Goal: Task Accomplishment & Management: Use online tool/utility

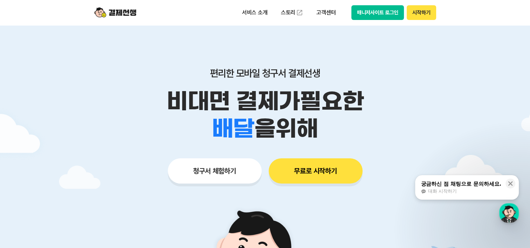
click at [350, 11] on div "서비스 소개 스토리 고객센터 매니저사이트 로그인 시작하기" at bounding box center [336, 12] width 199 height 15
click at [354, 12] on button "매니저사이트 로그인" at bounding box center [378, 12] width 53 height 15
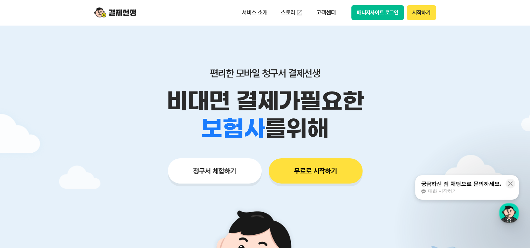
click at [397, 13] on button "매니저사이트 로그인" at bounding box center [378, 12] width 53 height 15
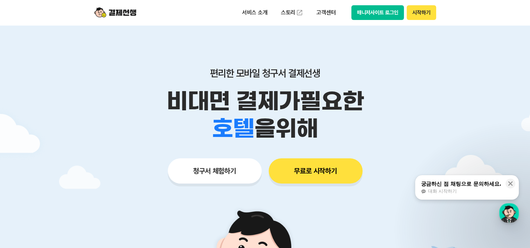
click at [121, 9] on img at bounding box center [115, 12] width 42 height 13
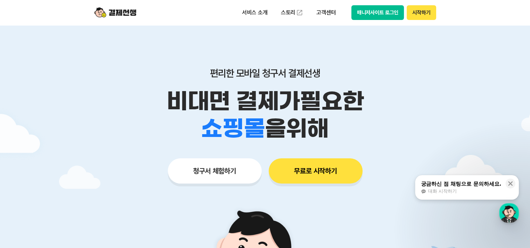
click at [370, 13] on button "매니저사이트 로그인" at bounding box center [378, 12] width 53 height 15
click at [124, 14] on img at bounding box center [115, 12] width 42 height 13
click at [213, 172] on button "청구서 체험하기" at bounding box center [215, 170] width 94 height 25
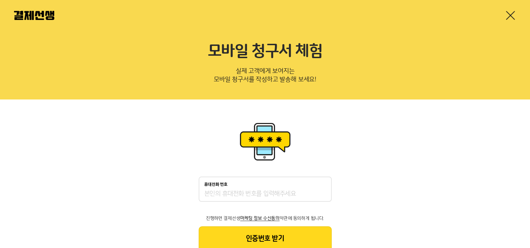
click at [509, 15] on link at bounding box center [510, 15] width 11 height 11
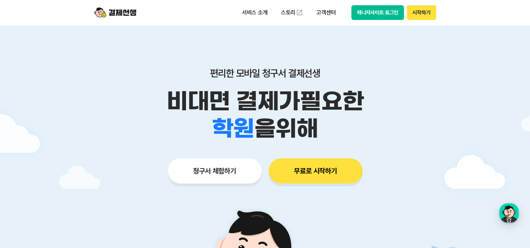
click at [418, 13] on button "시작하기" at bounding box center [421, 12] width 29 height 15
click at [381, 18] on button "매니저사이트 로그인" at bounding box center [378, 12] width 53 height 15
